Goal: Task Accomplishment & Management: Manage account settings

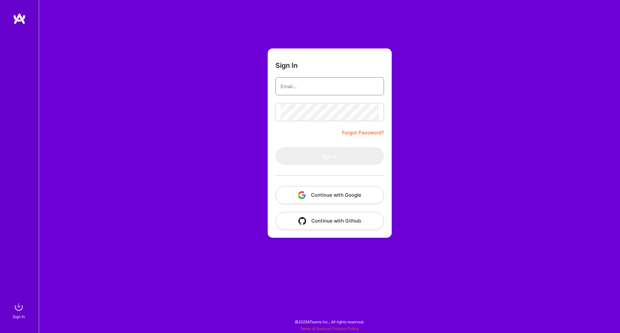
click at [333, 88] on input "email" at bounding box center [329, 86] width 98 height 16
click at [276, 166] on div at bounding box center [329, 175] width 108 height 21
click at [316, 191] on button "Continue with Google" at bounding box center [329, 195] width 108 height 18
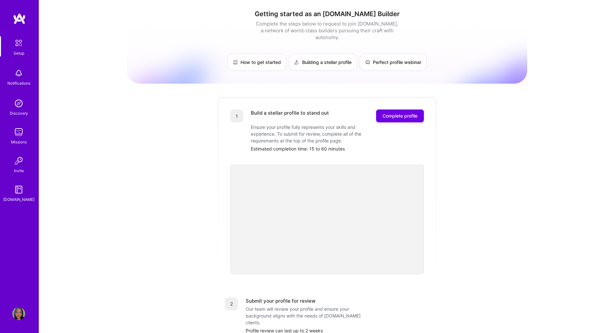
click at [21, 318] on img at bounding box center [18, 313] width 13 height 13
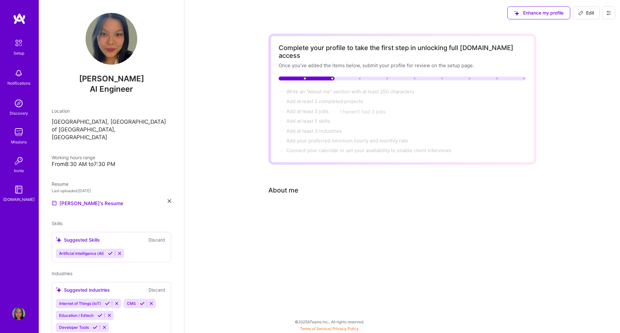
click at [605, 11] on button at bounding box center [608, 12] width 13 height 13
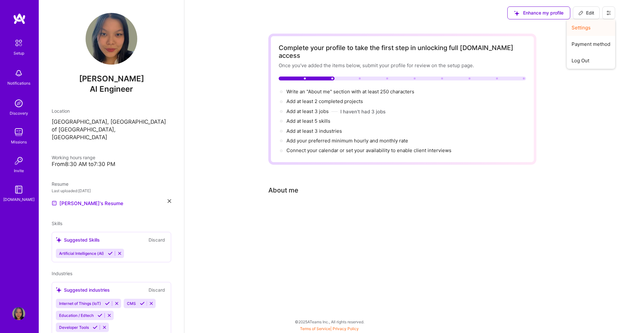
click at [597, 24] on button "Settings" at bounding box center [590, 27] width 48 height 16
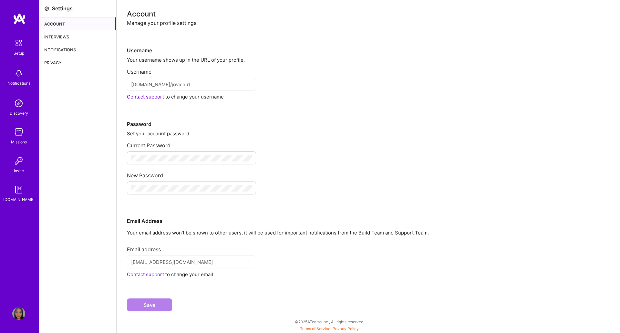
click at [89, 36] on div "Interviews" at bounding box center [77, 36] width 77 height 13
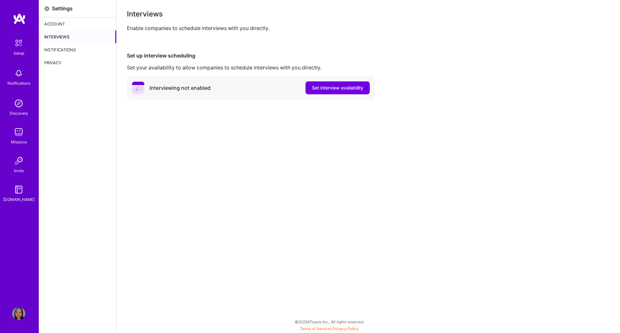
click at [88, 45] on div "Notifications" at bounding box center [77, 49] width 77 height 13
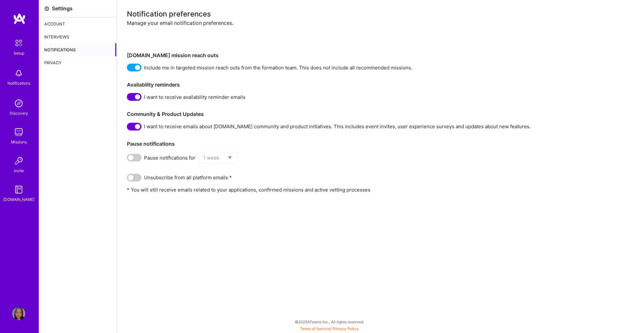
click at [85, 55] on div "Notifications" at bounding box center [77, 49] width 77 height 13
click at [83, 61] on div "Privacy" at bounding box center [77, 62] width 77 height 13
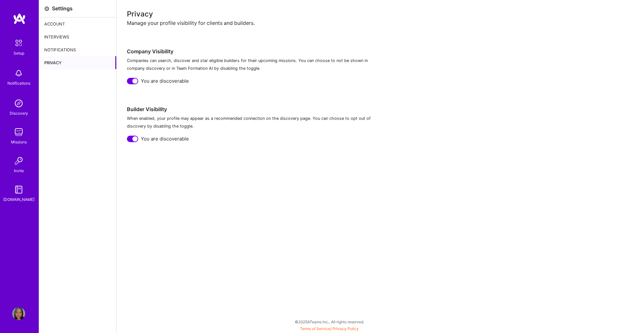
click at [128, 80] on div at bounding box center [132, 81] width 11 height 6
click at [128, 80] on div at bounding box center [129, 80] width 5 height 5
click at [96, 44] on div "Notifications" at bounding box center [77, 49] width 77 height 13
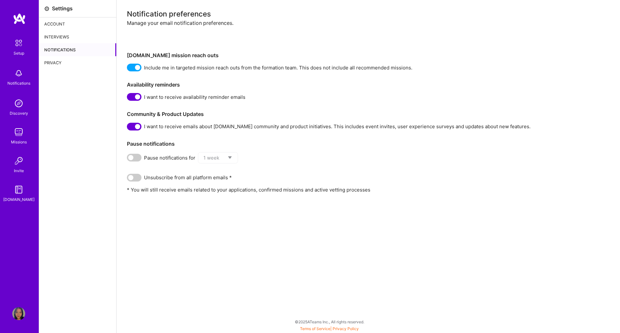
click at [94, 35] on div "Interviews" at bounding box center [77, 36] width 77 height 13
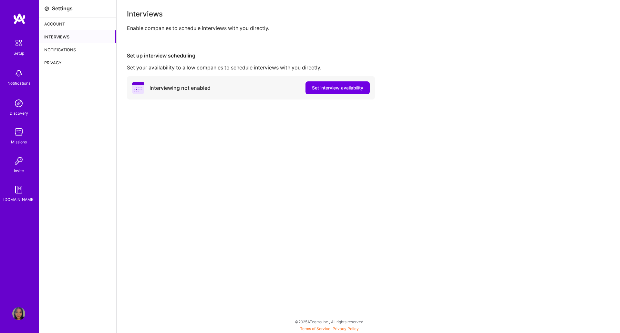
click at [93, 28] on div "Account" at bounding box center [77, 23] width 77 height 13
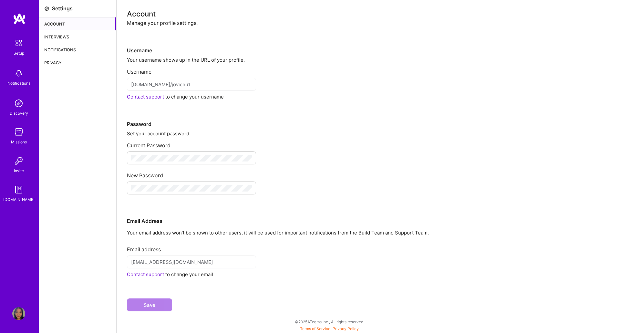
click at [89, 35] on div "Interviews" at bounding box center [77, 36] width 77 height 13
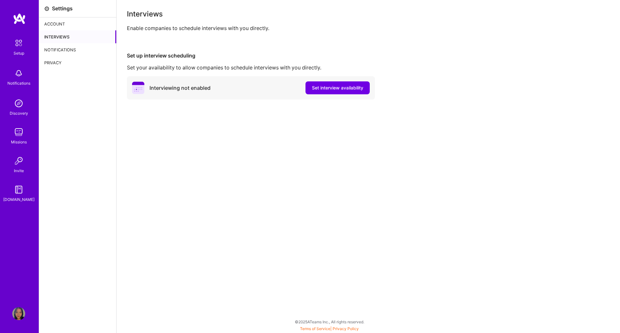
click at [87, 48] on div "Notifications" at bounding box center [77, 49] width 77 height 13
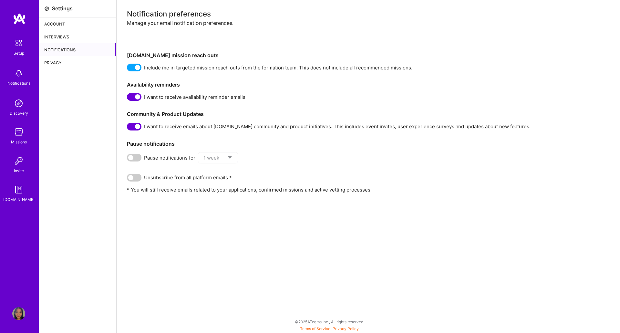
click at [87, 23] on div "Account" at bounding box center [77, 23] width 77 height 13
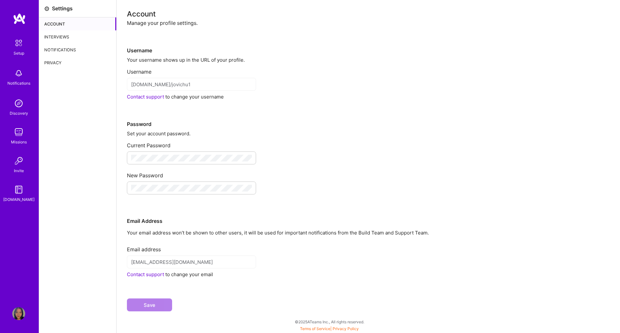
click at [87, 37] on div "Interviews" at bounding box center [77, 36] width 77 height 13
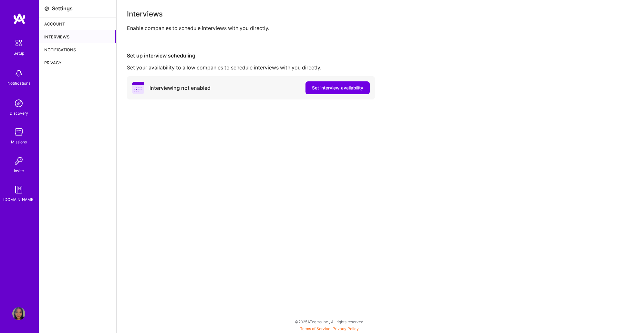
click at [62, 55] on div "Notifications" at bounding box center [77, 49] width 77 height 13
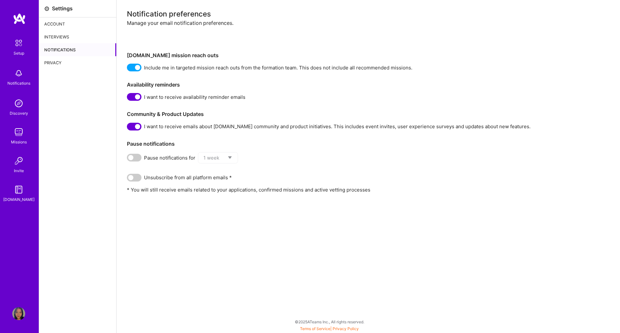
click at [62, 67] on div "Privacy" at bounding box center [77, 62] width 77 height 13
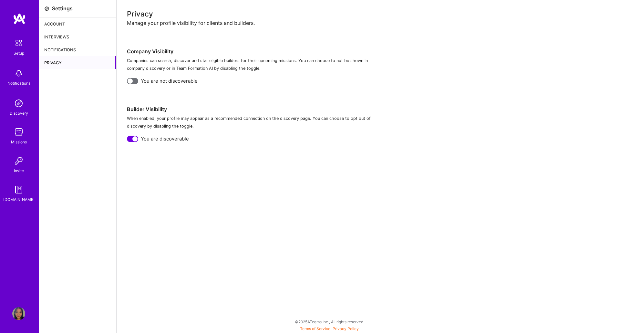
click at [82, 38] on div "Interviews" at bounding box center [77, 36] width 77 height 13
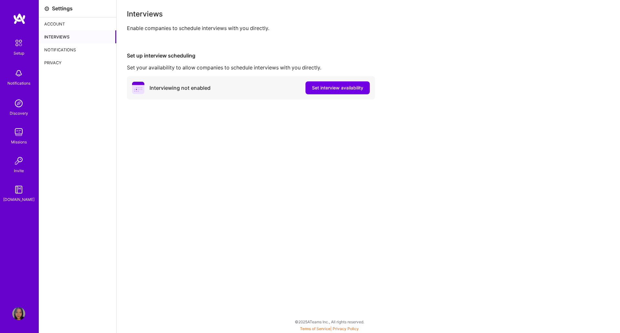
click at [77, 49] on div "Notifications" at bounding box center [77, 49] width 77 height 13
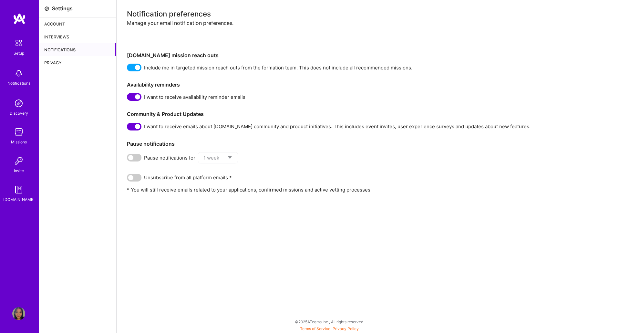
click at [80, 33] on div "Interviews" at bounding box center [77, 36] width 77 height 13
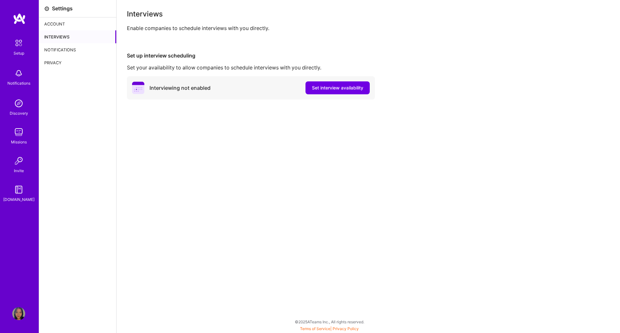
click at [73, 40] on div "Interviews" at bounding box center [77, 36] width 77 height 13
click at [67, 52] on div "Notifications" at bounding box center [77, 49] width 77 height 13
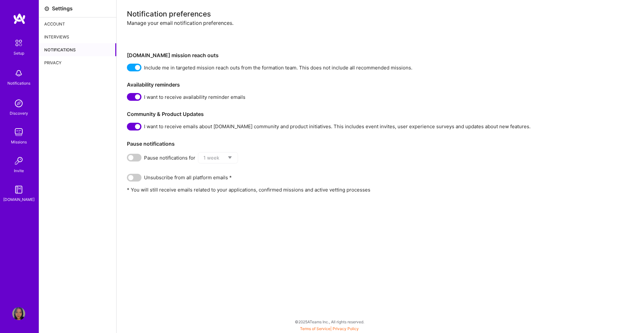
click at [66, 22] on div "Account" at bounding box center [77, 23] width 77 height 13
